Goal: Task Accomplishment & Management: Use online tool/utility

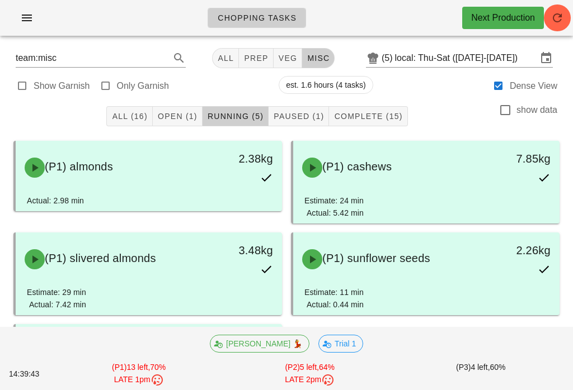
click at [370, 107] on button "Complete (15)" at bounding box center [368, 116] width 78 height 20
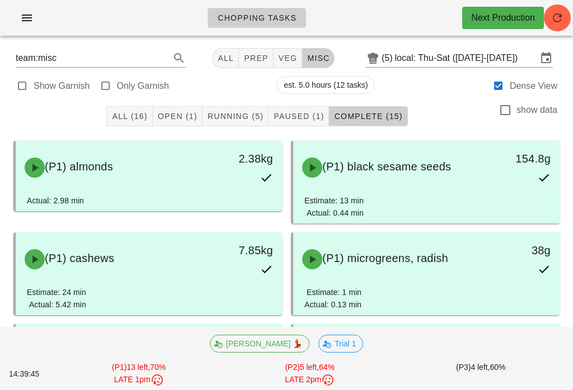
click at [191, 115] on span "Open (1)" at bounding box center [177, 116] width 40 height 9
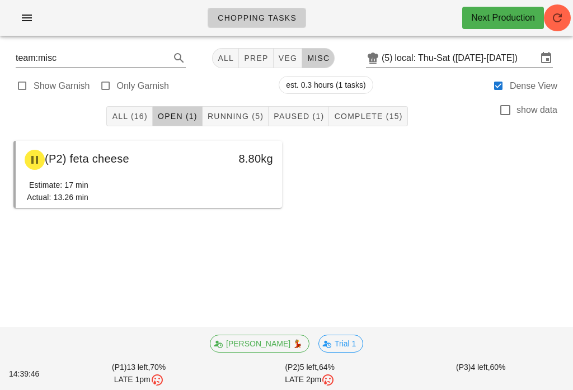
click at [285, 60] on span "veg" at bounding box center [288, 58] width 20 height 9
type input "team:veg"
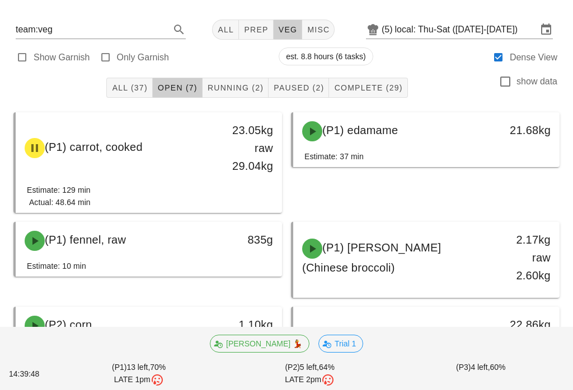
scroll to position [27, 0]
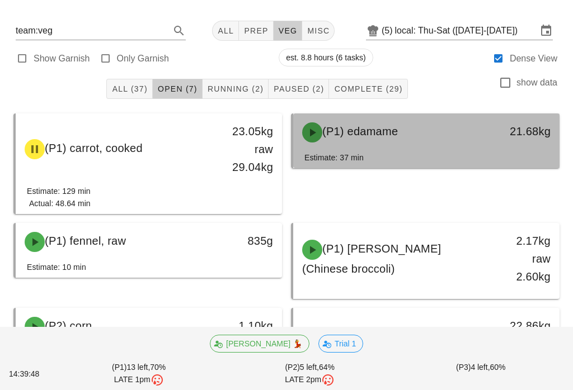
click at [440, 154] on div "Estimate: 37 min" at bounding box center [426, 160] width 244 height 17
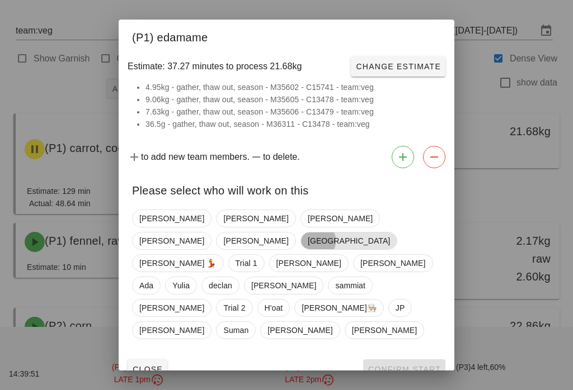
click at [371, 248] on span "[GEOGRAPHIC_DATA]" at bounding box center [349, 241] width 82 height 17
click at [431, 365] on span "Confirm Start" at bounding box center [403, 369] width 73 height 9
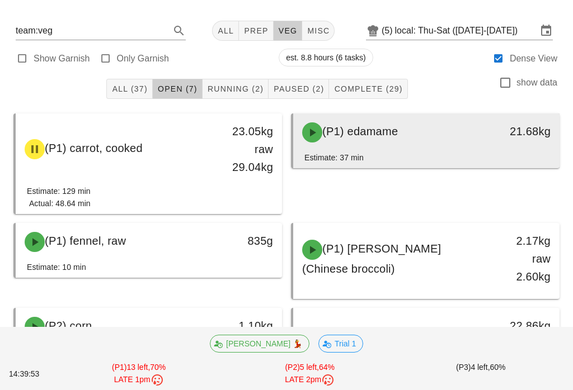
click at [437, 136] on div "(P1) edamame" at bounding box center [393, 133] width 196 height 34
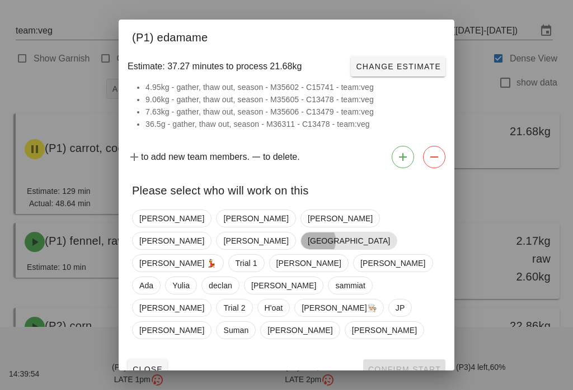
click at [374, 240] on span "[GEOGRAPHIC_DATA]" at bounding box center [349, 241] width 82 height 17
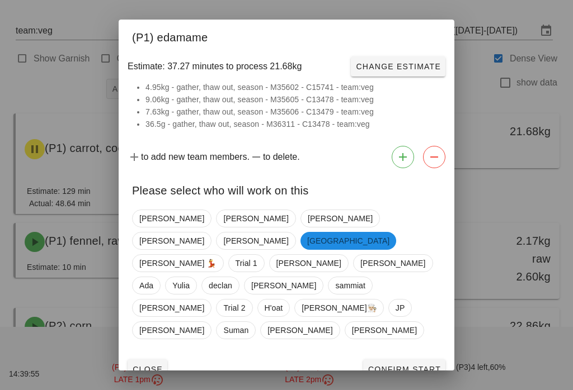
click at [418, 365] on span "Confirm Start" at bounding box center [403, 369] width 73 height 9
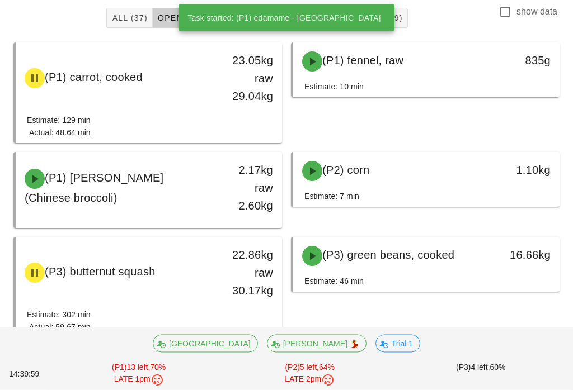
scroll to position [109, 0]
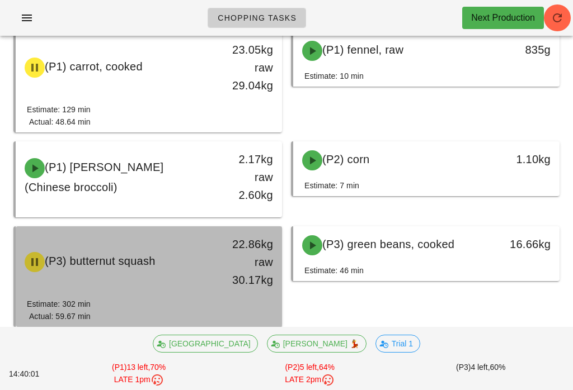
click at [243, 256] on div "22.86kg raw 30.17kg" at bounding box center [247, 262] width 52 height 54
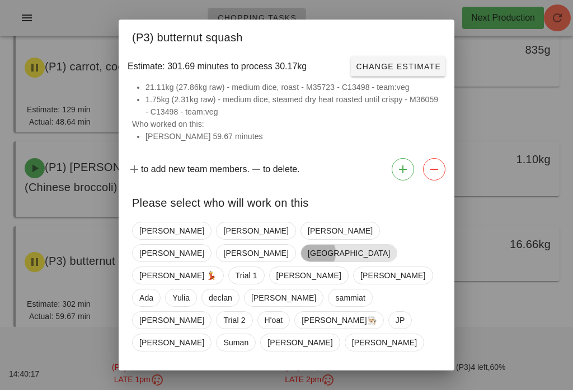
click at [368, 246] on span "[GEOGRAPHIC_DATA]" at bounding box center [349, 253] width 82 height 17
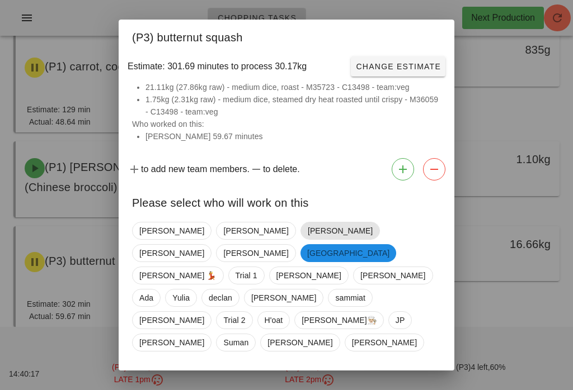
click at [308, 239] on span "[PERSON_NAME]" at bounding box center [340, 231] width 65 height 17
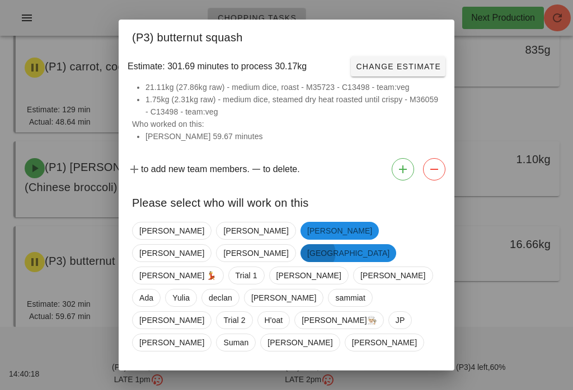
click at [368, 246] on span "[GEOGRAPHIC_DATA]" at bounding box center [348, 253] width 82 height 18
click at [413, 377] on span "Confirm Start" at bounding box center [403, 381] width 73 height 9
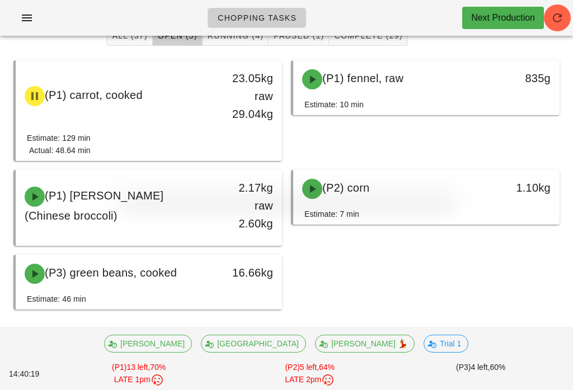
scroll to position [63, 0]
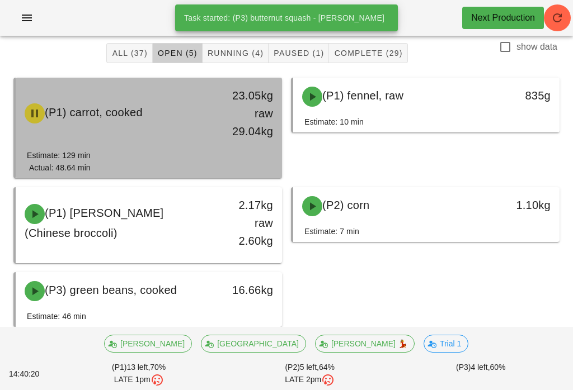
click at [236, 129] on div "23.05kg raw 29.04kg" at bounding box center [247, 114] width 52 height 54
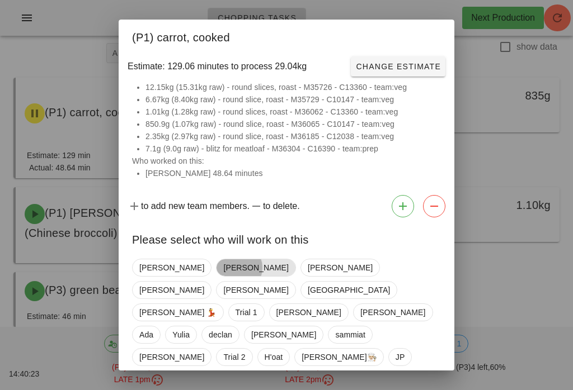
click at [223, 267] on span "[PERSON_NAME]" at bounding box center [255, 267] width 65 height 17
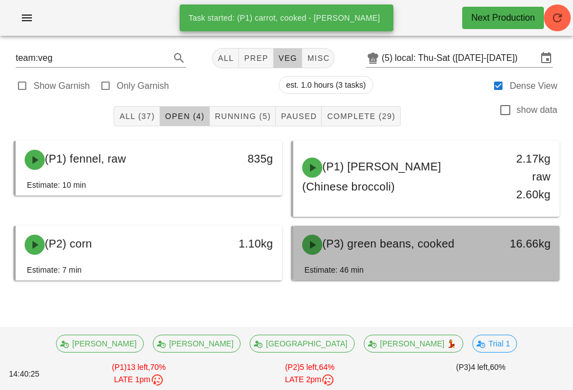
click at [411, 259] on div "(P3) green beans, cooked" at bounding box center [393, 245] width 196 height 34
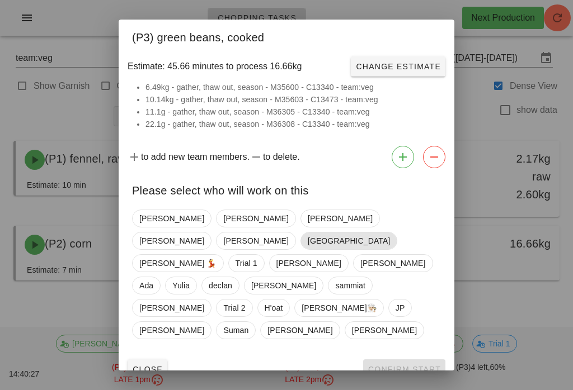
click at [380, 238] on span "[GEOGRAPHIC_DATA]" at bounding box center [348, 241] width 97 height 18
click at [414, 365] on span "Confirm Start" at bounding box center [403, 369] width 73 height 9
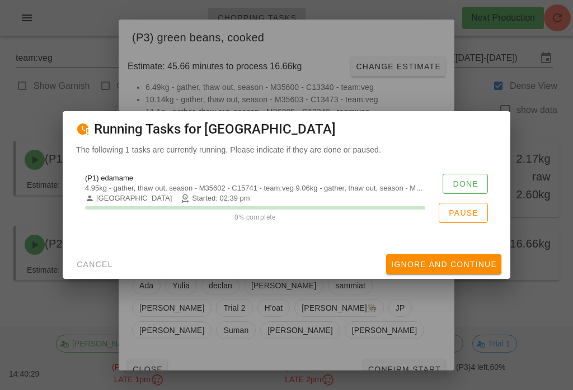
click at [466, 187] on span "Done" at bounding box center [465, 183] width 26 height 9
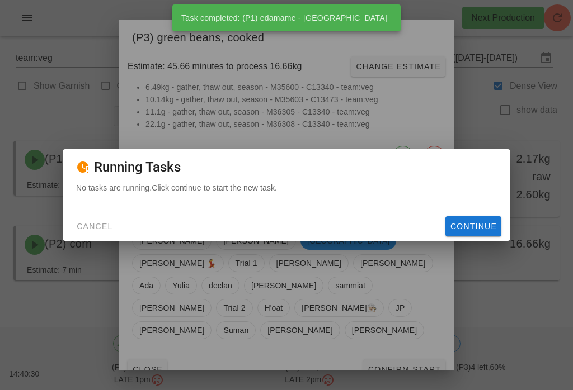
click at [473, 231] on span "Continue" at bounding box center [473, 226] width 47 height 9
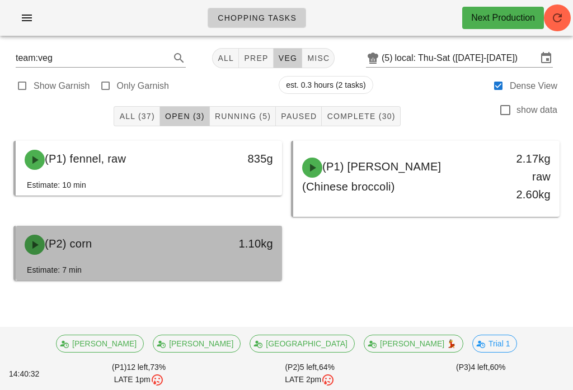
click at [249, 243] on div "1.10kg" at bounding box center [247, 244] width 52 height 18
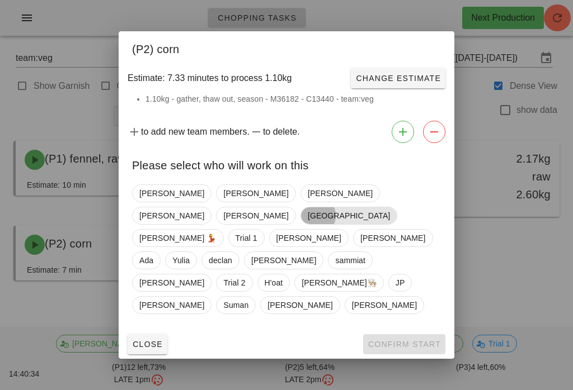
click at [360, 224] on span "[GEOGRAPHIC_DATA]" at bounding box center [349, 215] width 82 height 17
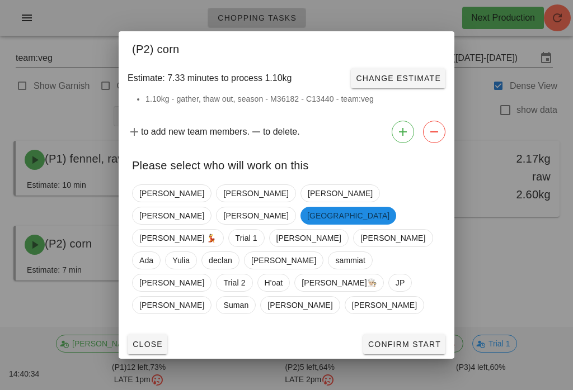
click at [419, 334] on button "Confirm Start" at bounding box center [404, 344] width 82 height 20
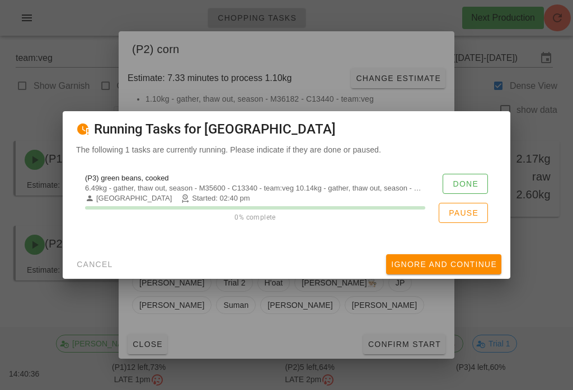
click at [477, 186] on button "Done" at bounding box center [464, 184] width 45 height 20
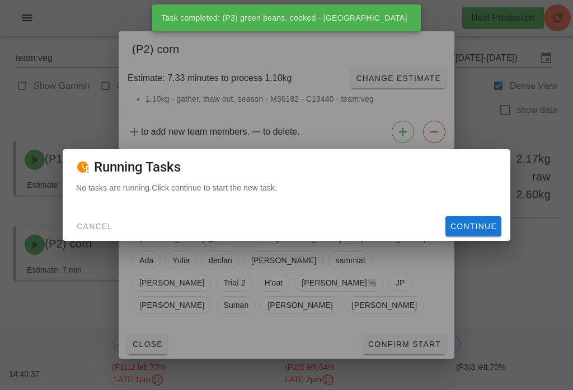
click at [477, 231] on span "Continue" at bounding box center [473, 226] width 47 height 9
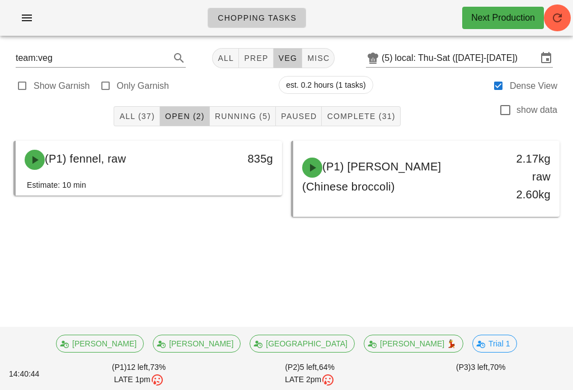
click at [262, 118] on span "Running (5)" at bounding box center [242, 116] width 56 height 9
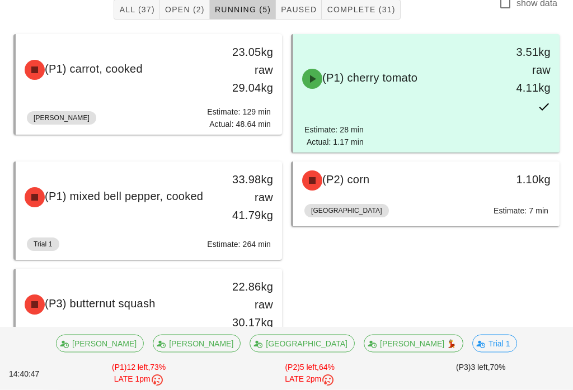
scroll to position [149, 0]
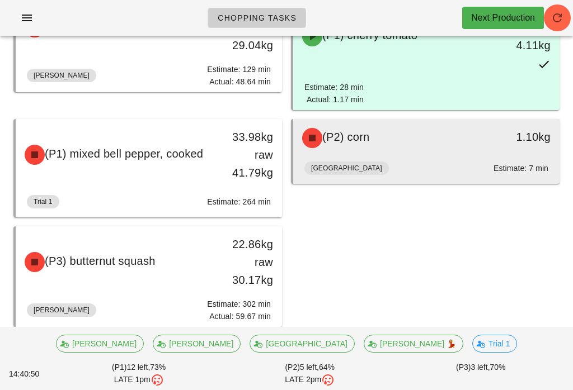
click at [481, 157] on div "Milan Estimate: 7 min" at bounding box center [426, 170] width 244 height 27
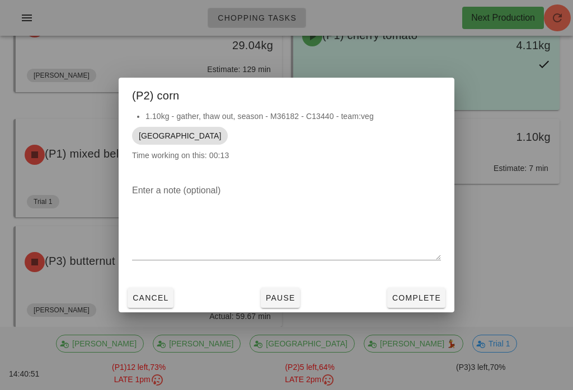
click at [424, 302] on span "Complete" at bounding box center [415, 298] width 49 height 9
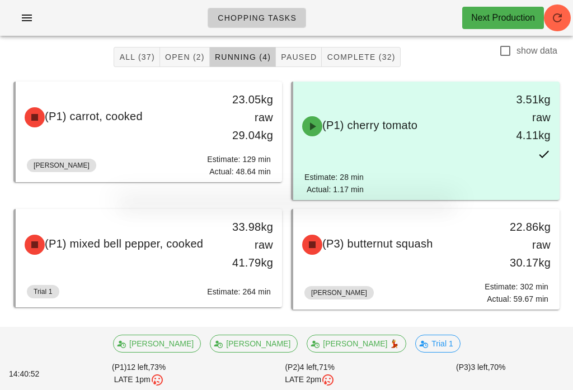
scroll to position [42, 0]
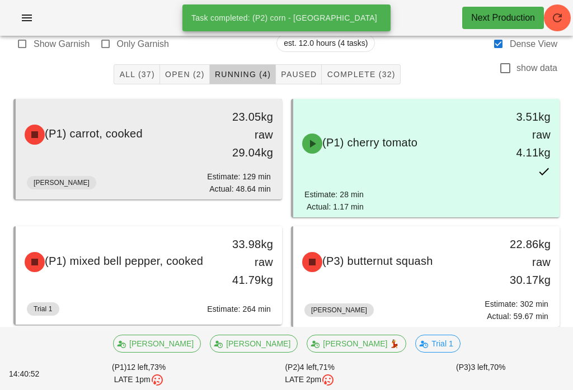
click at [242, 170] on div "(P1) carrot, cooked 23.05kg raw 29.04kg" at bounding box center [149, 135] width 266 height 72
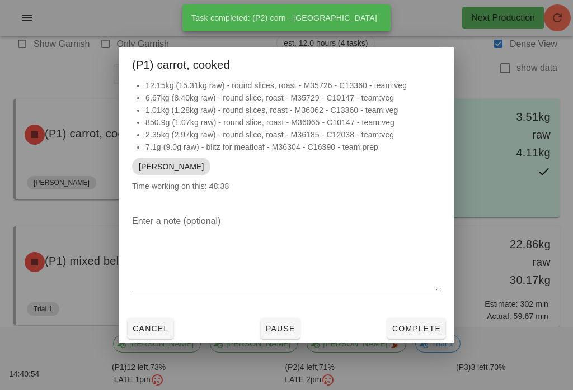
click at [153, 330] on button "Cancel" at bounding box center [150, 329] width 46 height 20
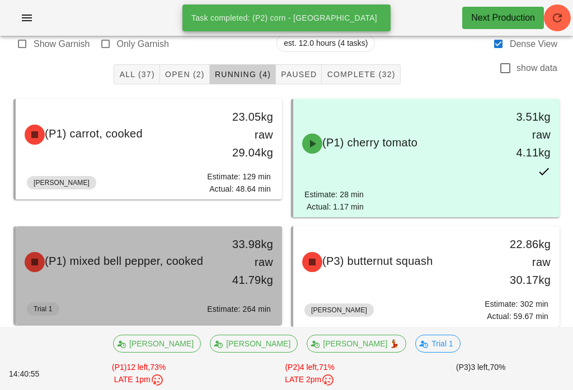
click at [178, 276] on div "(P1) mixed bell pepper, cooked" at bounding box center [116, 262] width 196 height 34
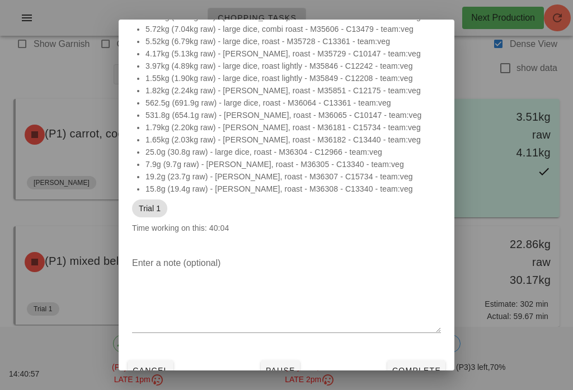
scroll to position [53, 0]
click at [429, 376] on span "Complete" at bounding box center [415, 371] width 49 height 9
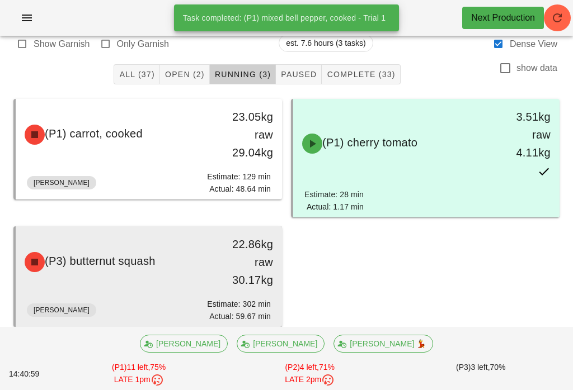
click at [244, 285] on div "22.86kg raw 30.17kg" at bounding box center [247, 262] width 52 height 54
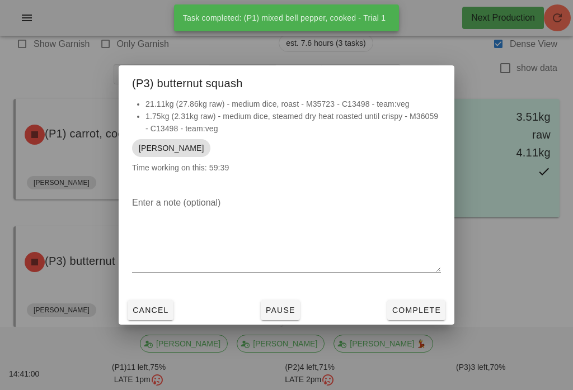
click at [432, 315] on span "Complete" at bounding box center [415, 310] width 49 height 9
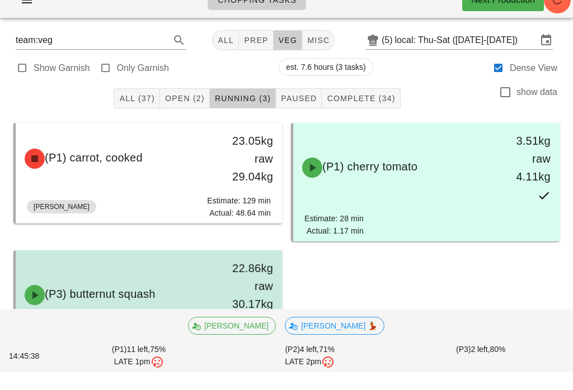
scroll to position [60, 0]
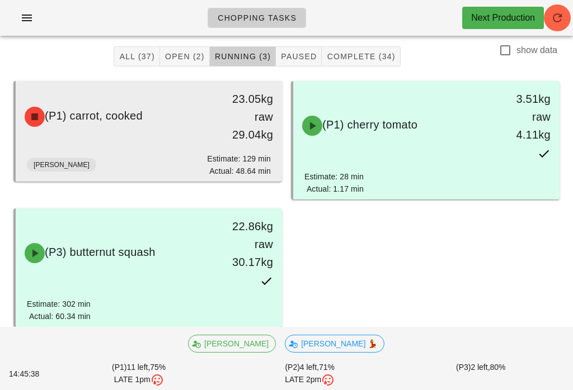
click at [260, 136] on div "23.05kg raw 29.04kg" at bounding box center [247, 117] width 52 height 54
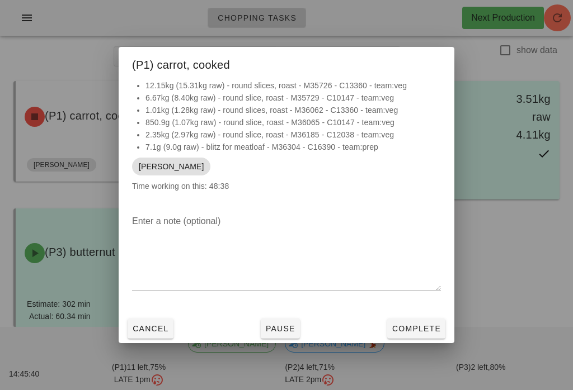
click at [242, 141] on li "2.35kg (2.97kg raw) - round slice, roast - M36185 - C12038 - team:veg" at bounding box center [292, 135] width 295 height 12
click at [425, 333] on span "Complete" at bounding box center [415, 328] width 49 height 9
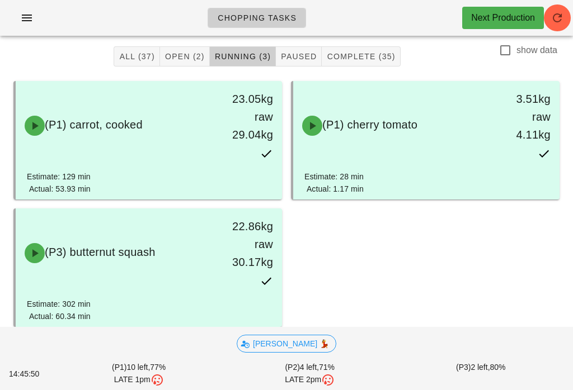
click at [185, 57] on span "Open (2)" at bounding box center [184, 56] width 40 height 9
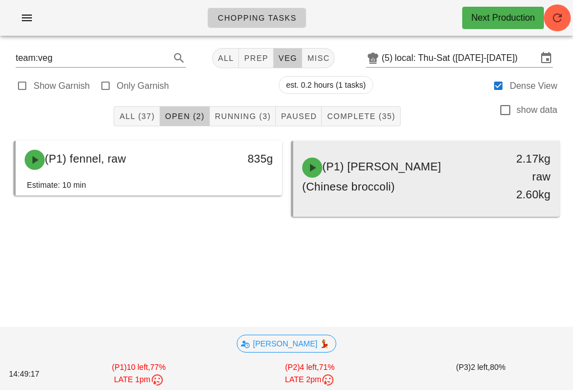
click at [372, 195] on div "(P1) [PERSON_NAME] (Chinese broccoli) 2.17kg raw 2.60kg" at bounding box center [426, 176] width 262 height 67
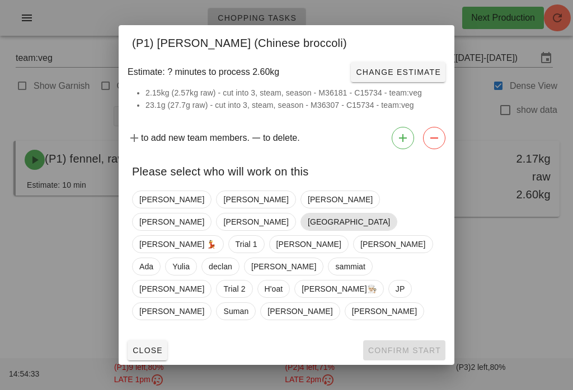
click at [377, 230] on span "[GEOGRAPHIC_DATA]" at bounding box center [349, 222] width 82 height 17
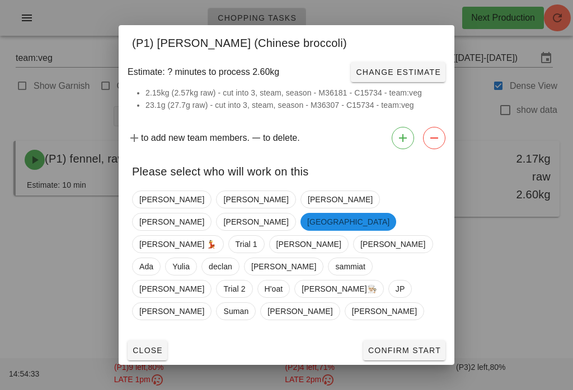
click at [418, 346] on span "Confirm Start" at bounding box center [403, 350] width 73 height 9
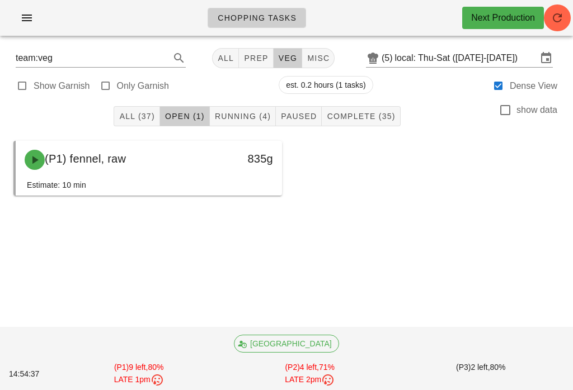
click at [272, 125] on button "Running (4)" at bounding box center [243, 116] width 66 height 20
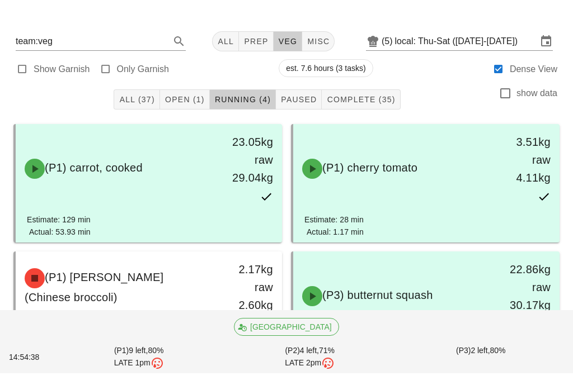
scroll to position [46, 0]
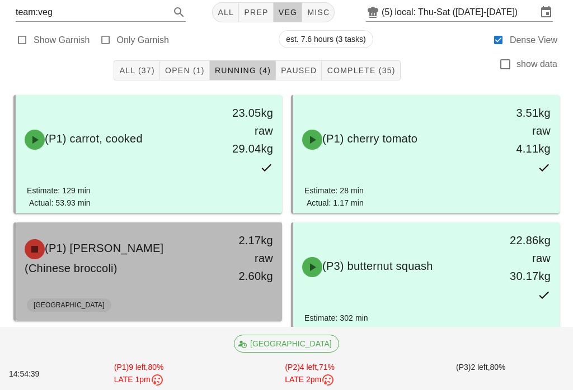
click at [259, 259] on div "2.17kg raw 2.60kg" at bounding box center [247, 258] width 52 height 54
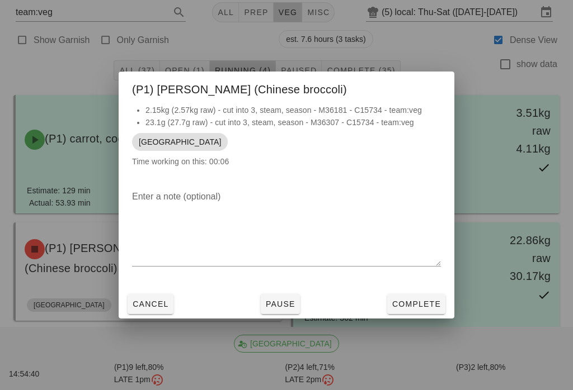
scroll to position [60, 0]
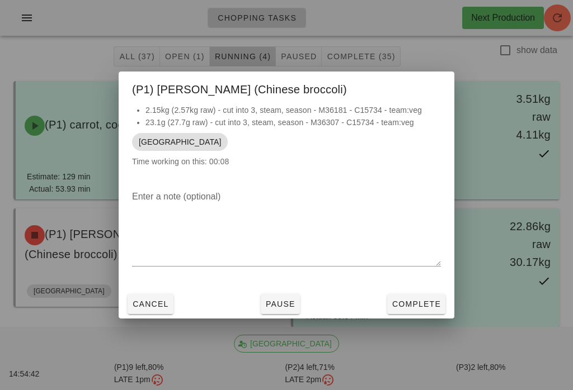
click at [442, 314] on button "Complete" at bounding box center [416, 304] width 58 height 20
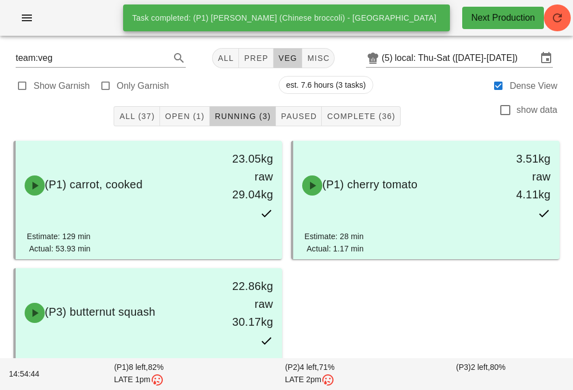
click at [200, 112] on span "Open (1)" at bounding box center [184, 116] width 40 height 9
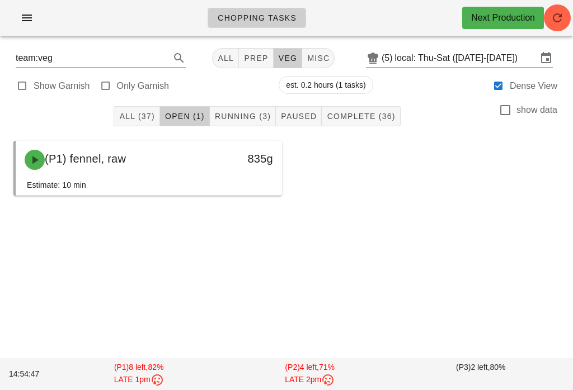
click at [397, 116] on button "Complete (36)" at bounding box center [360, 116] width 78 height 20
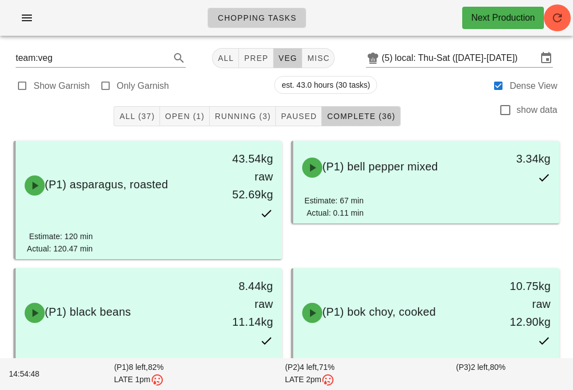
click at [382, 116] on span "Complete (36)" at bounding box center [360, 116] width 69 height 9
click at [273, 55] on button "veg" at bounding box center [287, 58] width 29 height 20
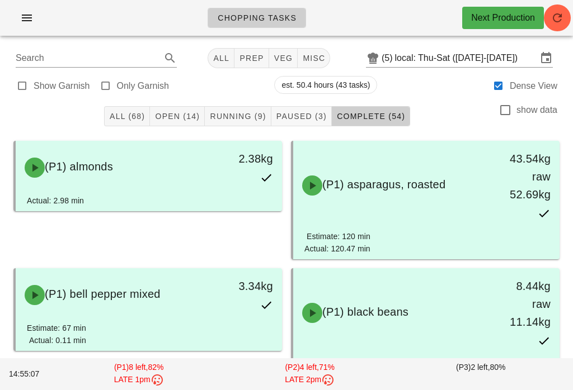
click at [256, 54] on span "prep" at bounding box center [251, 58] width 25 height 9
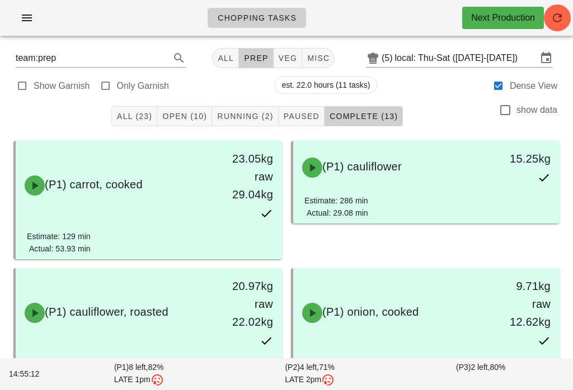
click at [263, 116] on span "Running (2)" at bounding box center [244, 116] width 56 height 9
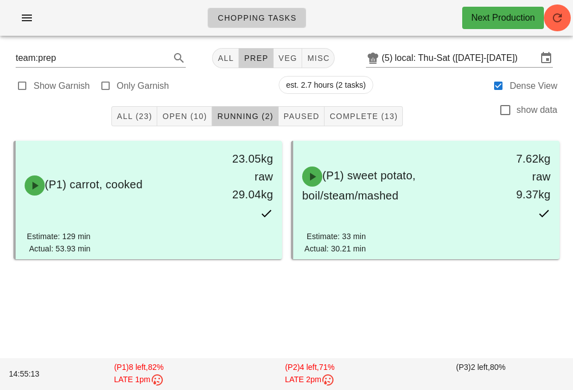
click at [200, 107] on button "Open (10)" at bounding box center [184, 116] width 55 height 20
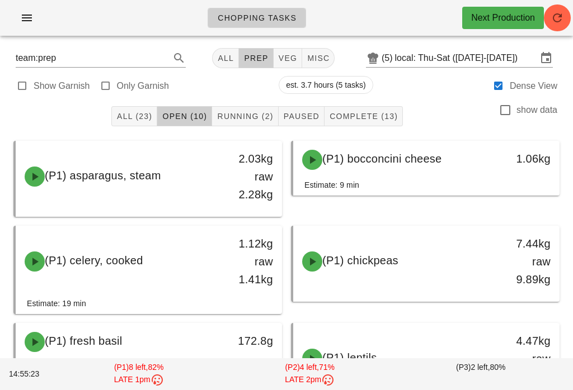
click at [263, 116] on span "Running (2)" at bounding box center [244, 116] width 56 height 9
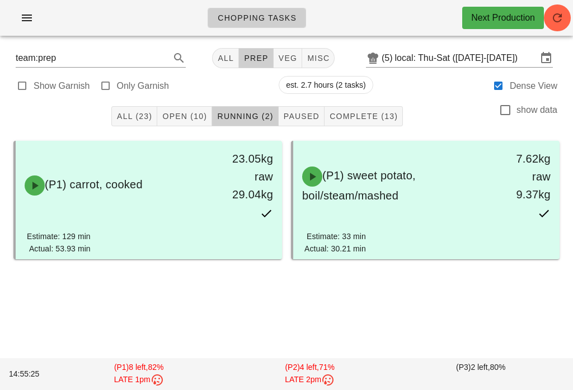
click at [290, 66] on button "veg" at bounding box center [287, 58] width 29 height 20
type input "team:veg"
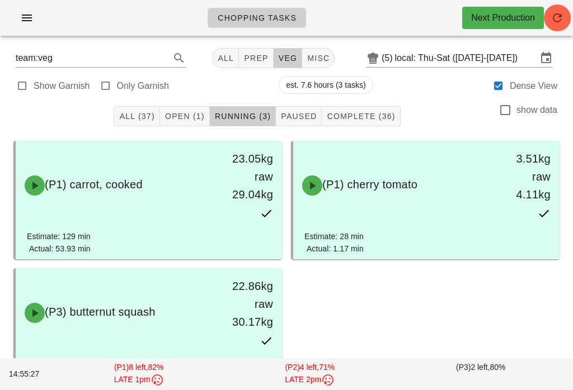
click at [205, 108] on button "Open (1)" at bounding box center [185, 116] width 50 height 20
